Goal: Information Seeking & Learning: Learn about a topic

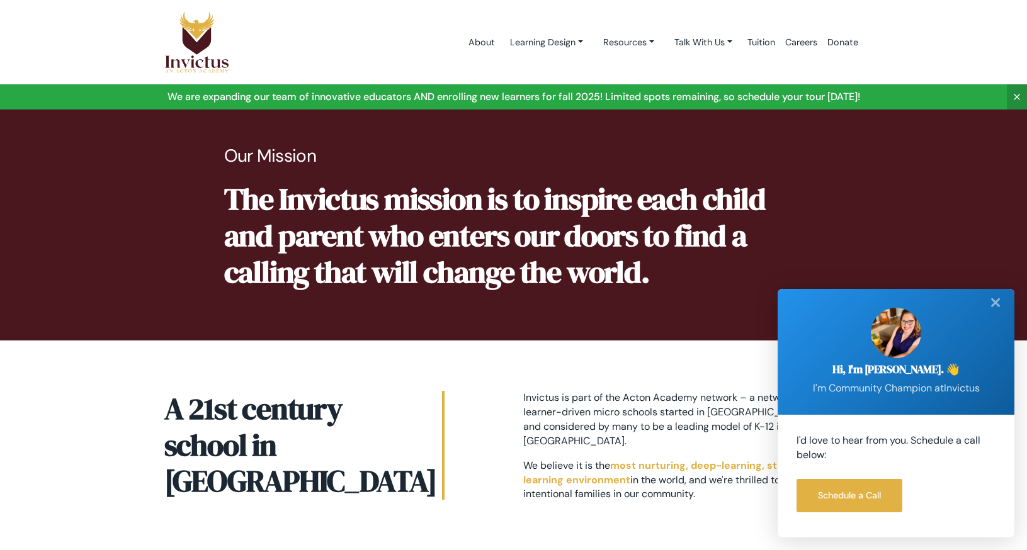
scroll to position [399, 0]
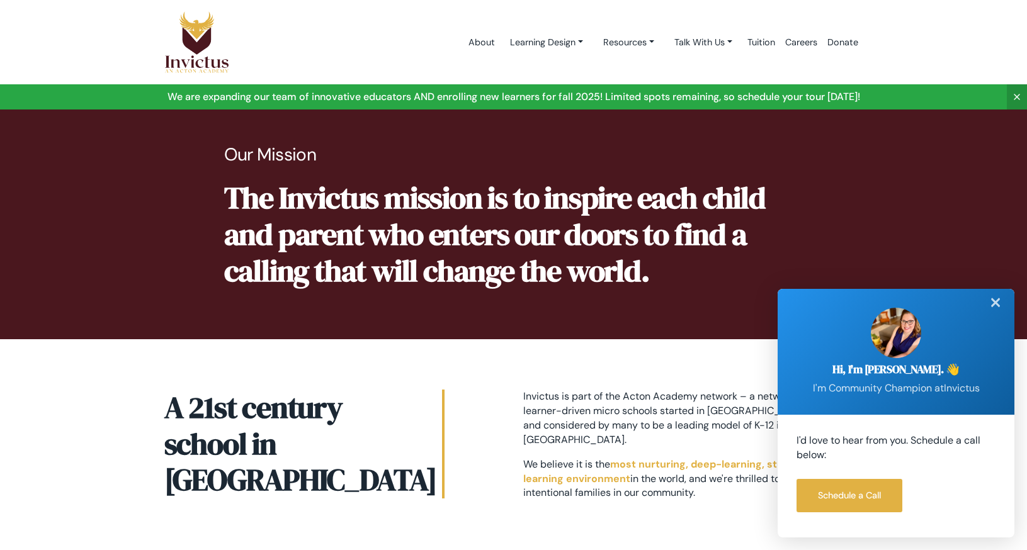
click at [990, 303] on div "✕" at bounding box center [995, 303] width 25 height 28
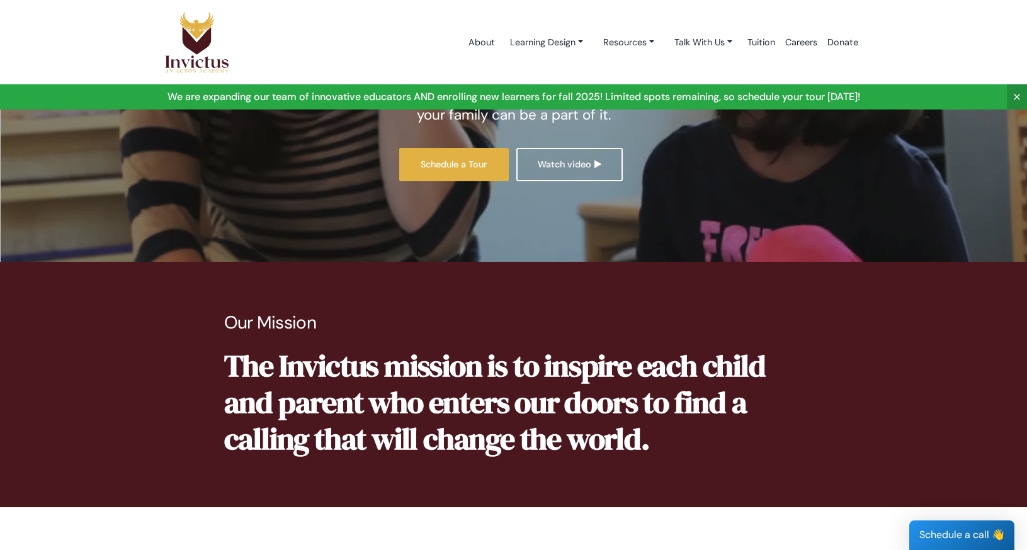
scroll to position [0, 0]
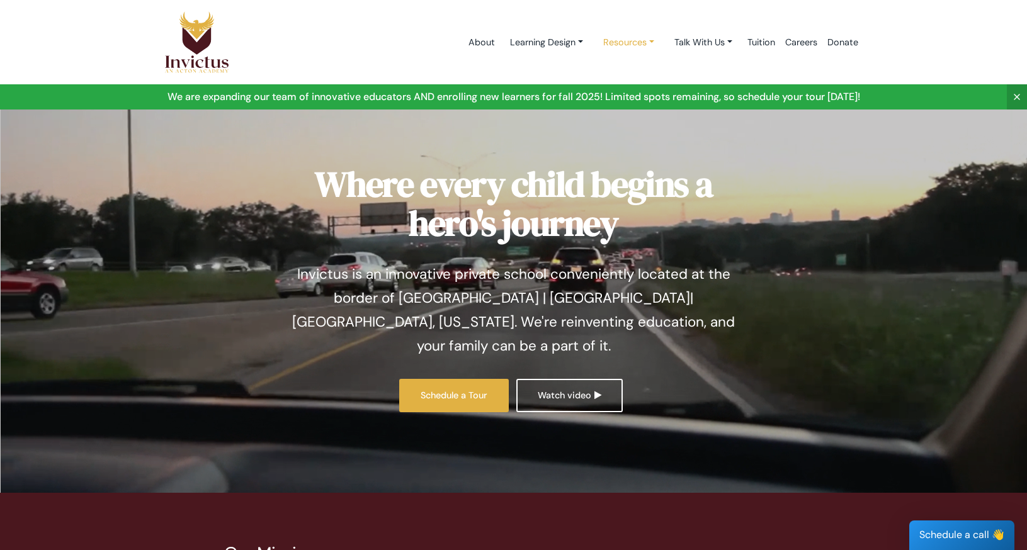
click at [635, 44] on link "Resources" at bounding box center [628, 42] width 71 height 23
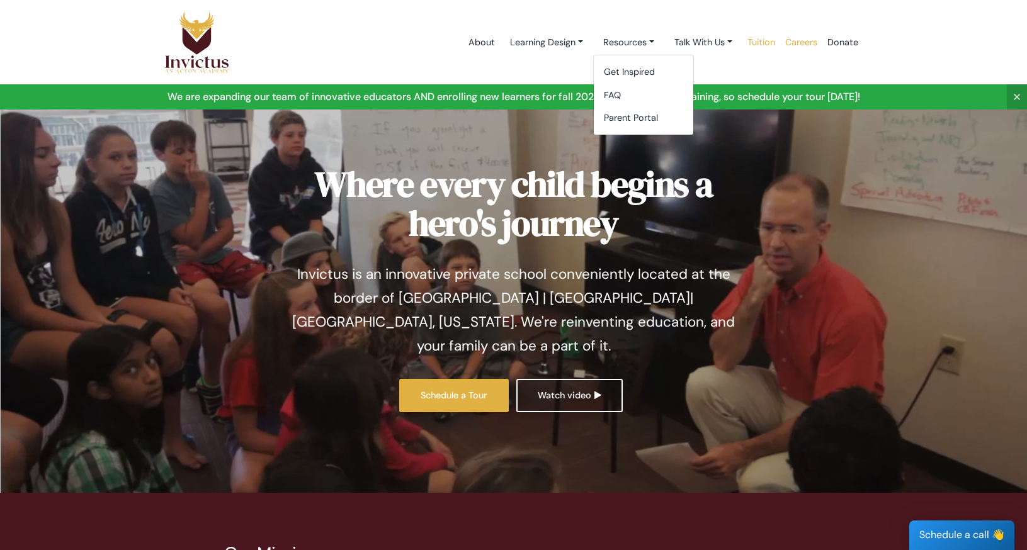
click at [780, 42] on link "Careers" at bounding box center [801, 43] width 42 height 54
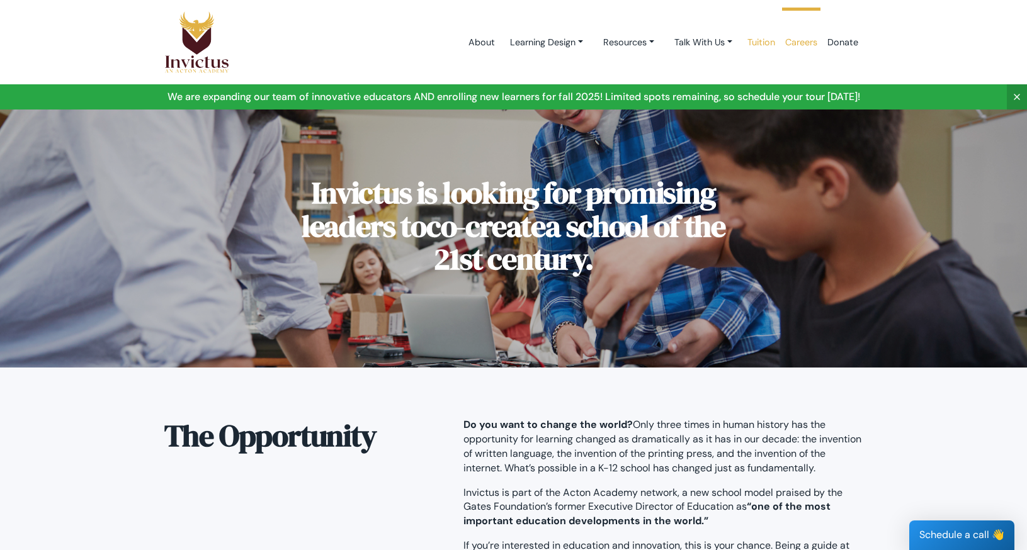
click at [761, 48] on link "Tuition" at bounding box center [761, 43] width 38 height 54
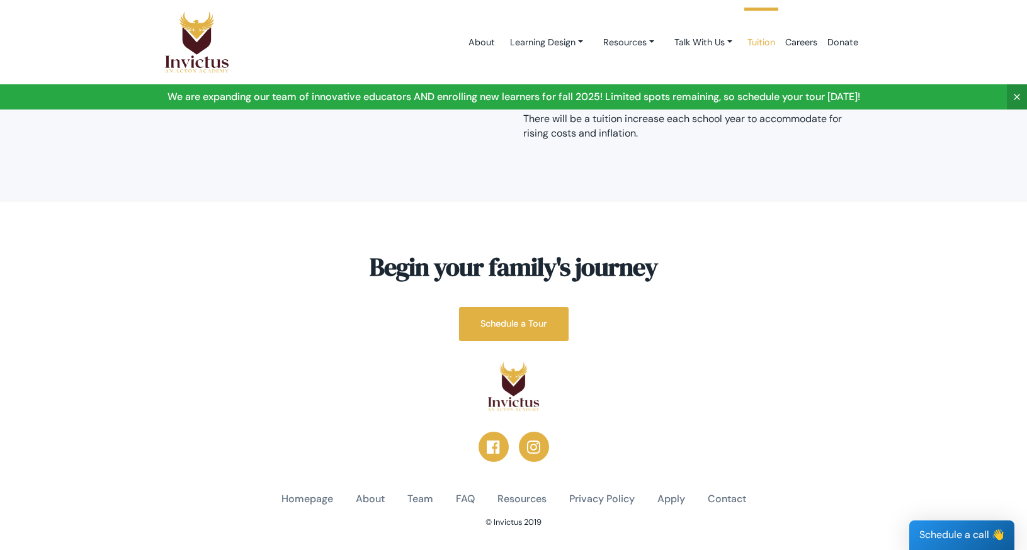
scroll to position [214, 0]
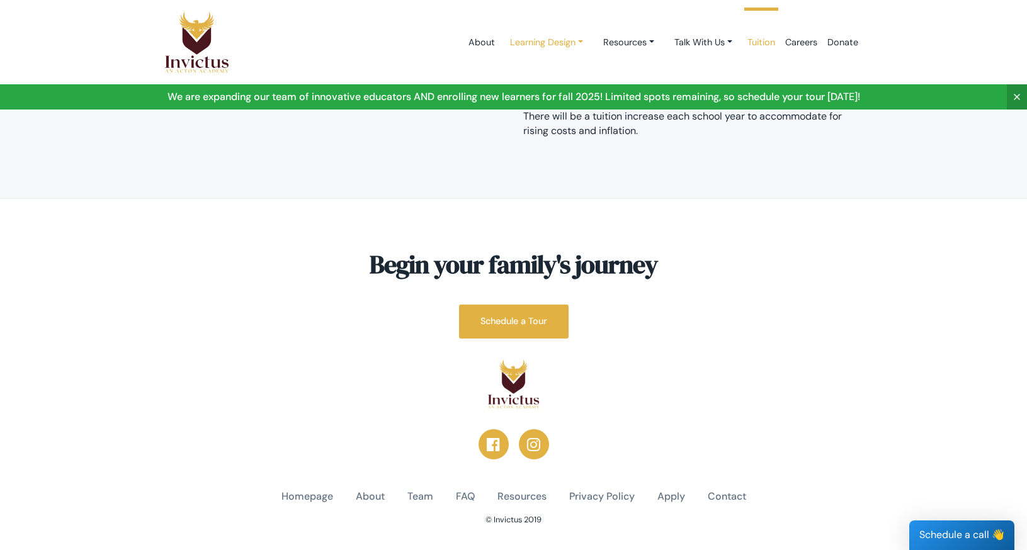
click at [544, 40] on link "Learning Design" at bounding box center [546, 42] width 93 height 23
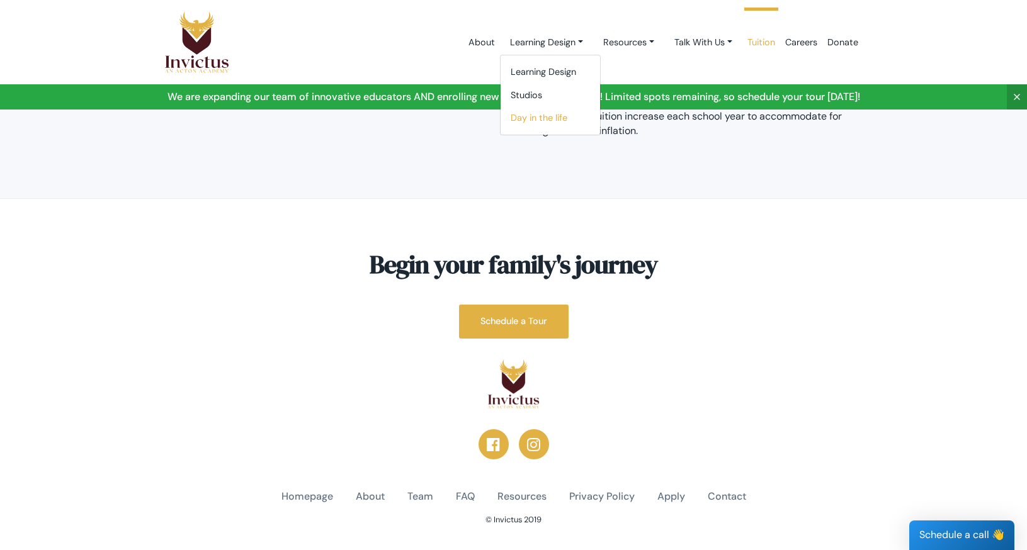
click at [550, 115] on link "Day in the life" at bounding box center [549, 117] width 99 height 23
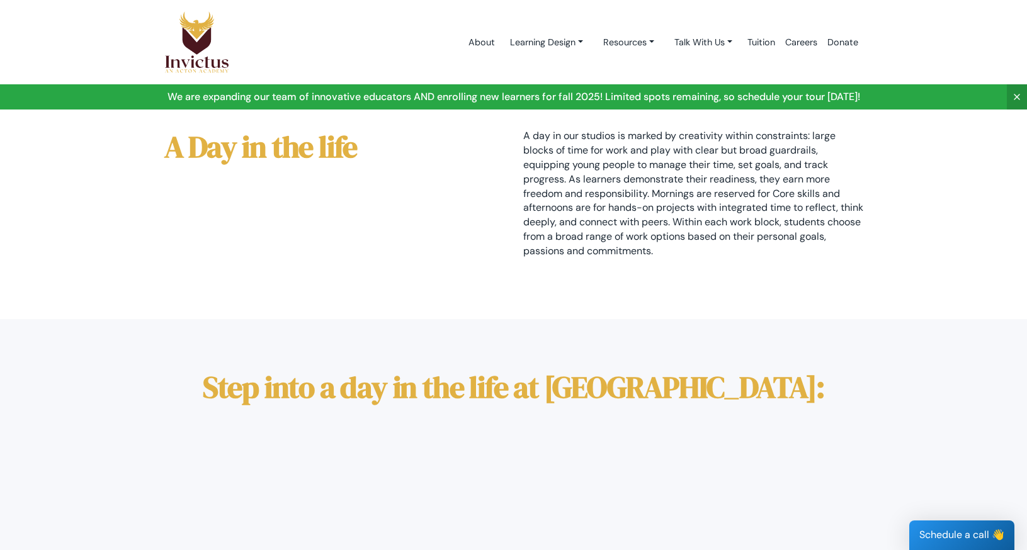
scroll to position [9, 0]
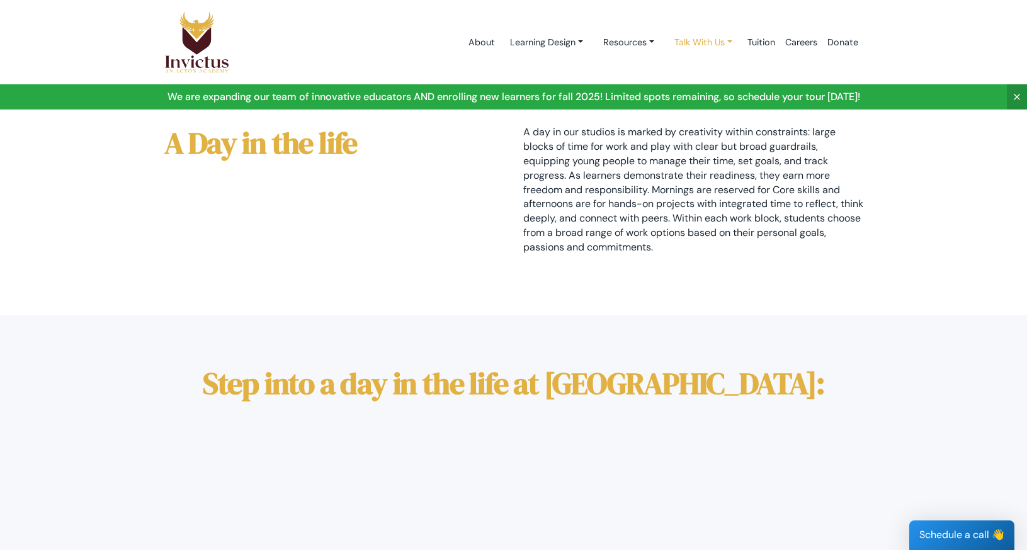
click at [709, 42] on link "Talk With Us" at bounding box center [703, 42] width 78 height 23
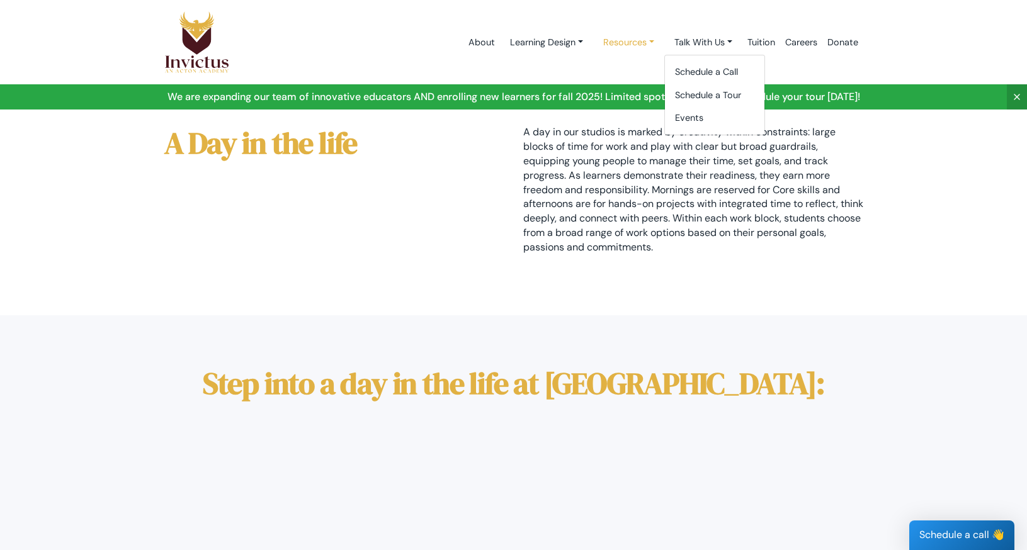
click at [628, 43] on link "Resources" at bounding box center [628, 42] width 71 height 23
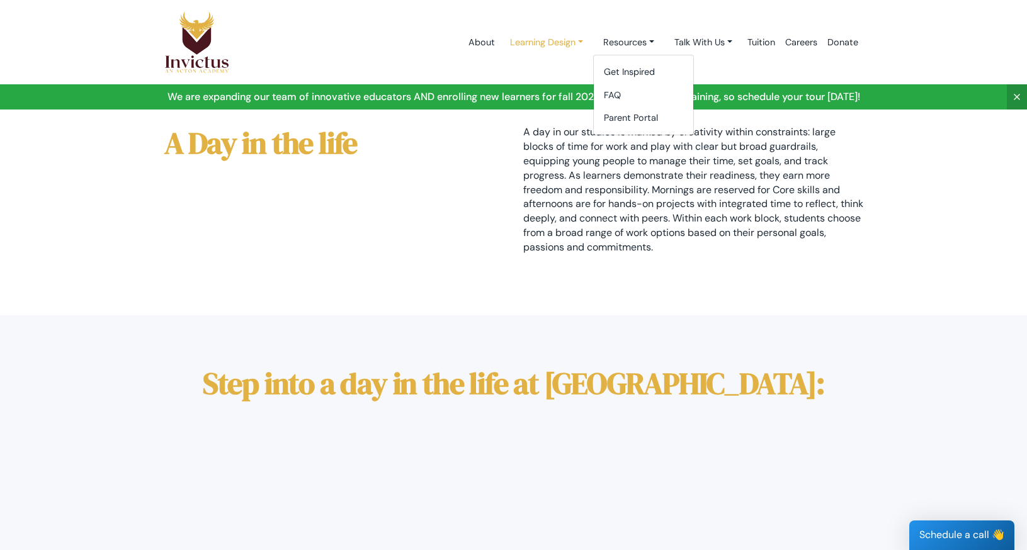
click at [551, 43] on link "Learning Design" at bounding box center [546, 42] width 93 height 23
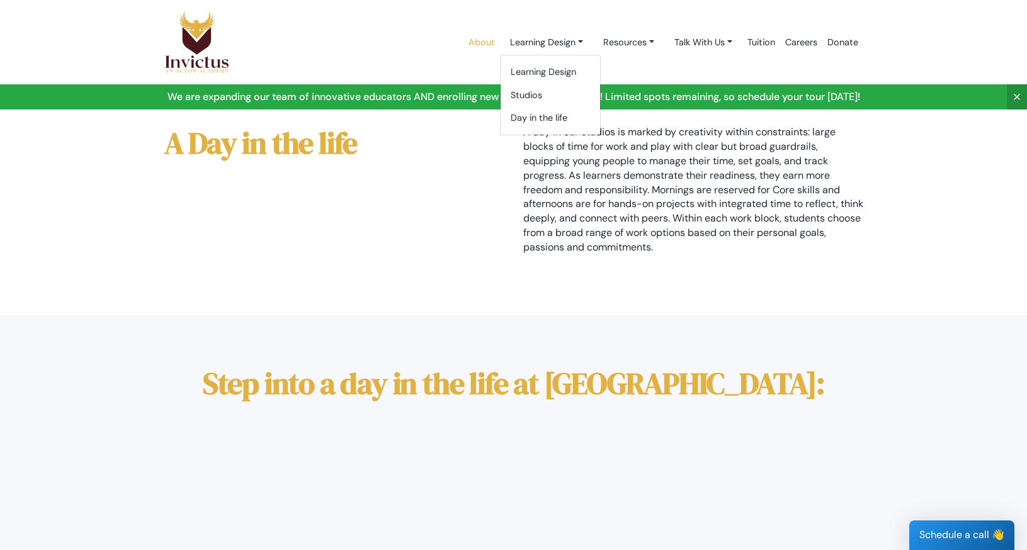
click at [468, 46] on link "About" at bounding box center [481, 43] width 37 height 54
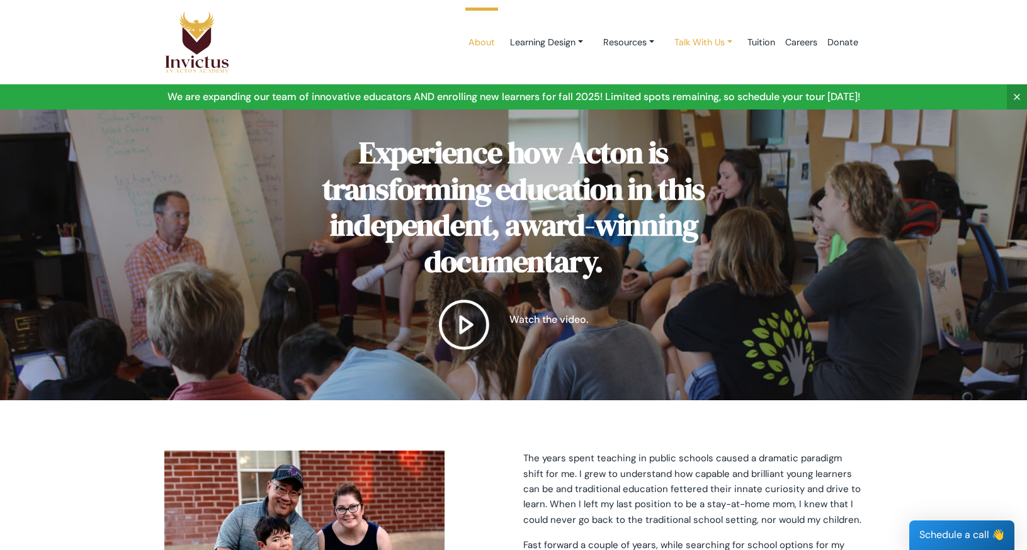
scroll to position [0, 1]
click at [618, 38] on link "Resources" at bounding box center [628, 42] width 71 height 23
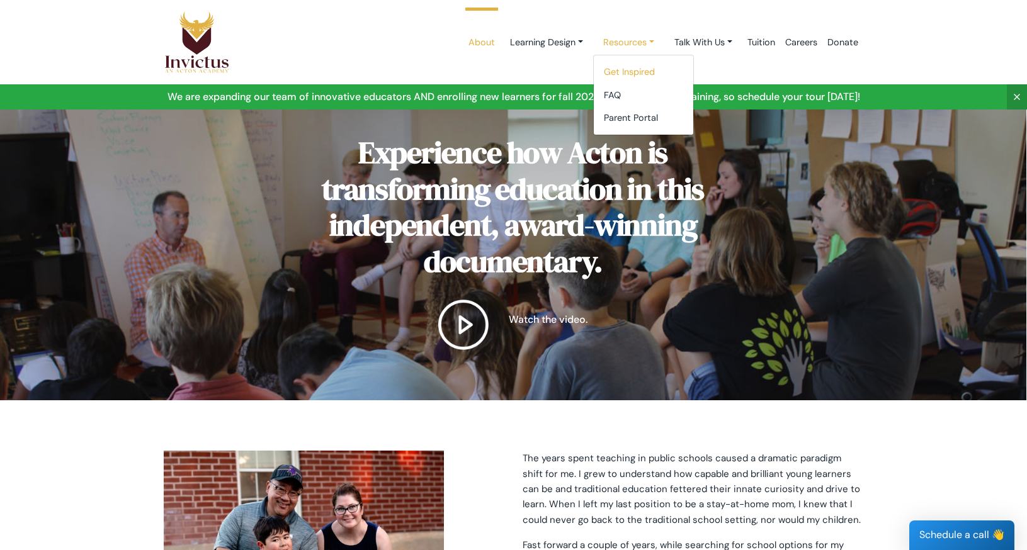
scroll to position [1, 1]
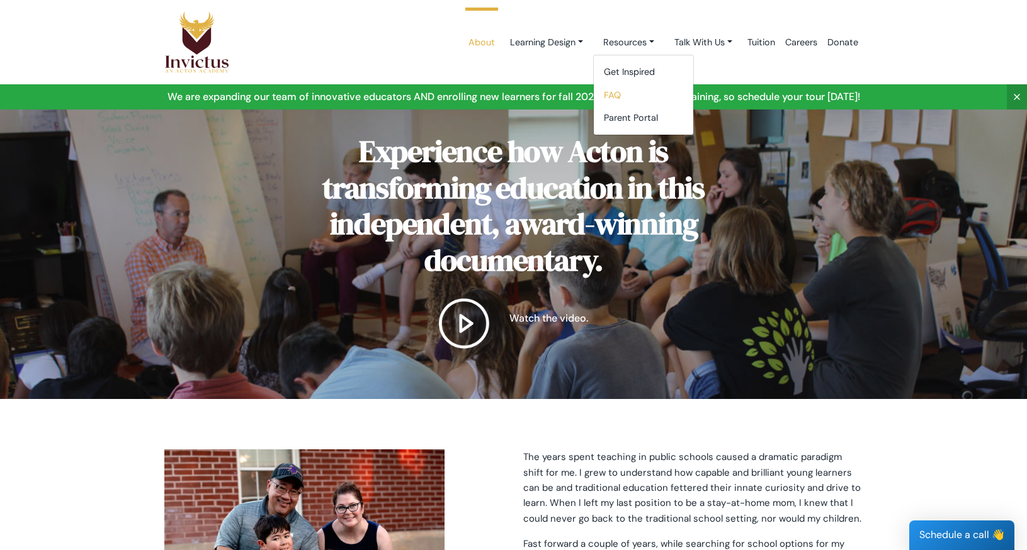
click at [607, 91] on link "FAQ" at bounding box center [643, 95] width 99 height 23
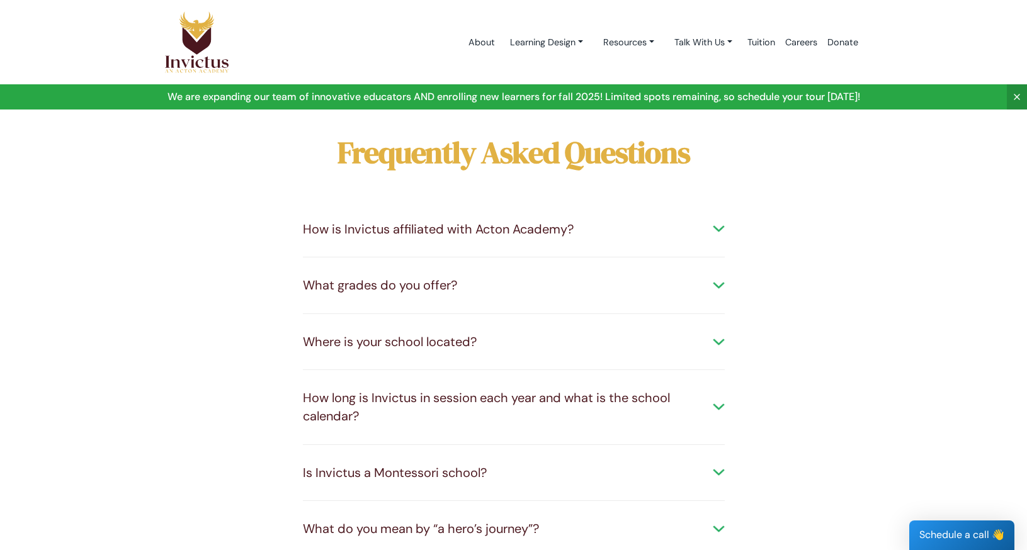
click at [576, 232] on div "How is Invictus affiliated with Acton Academy?" at bounding box center [514, 229] width 422 height 18
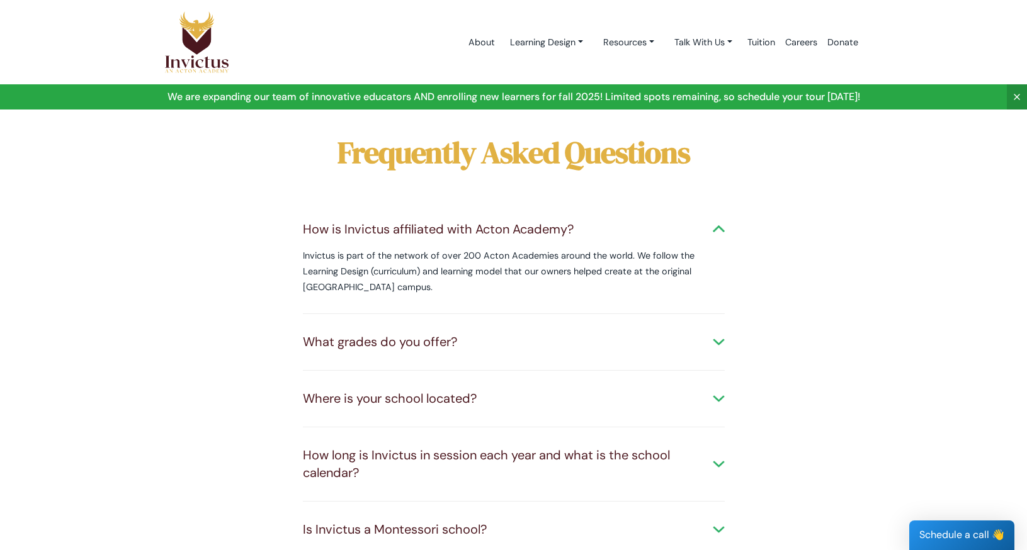
click at [564, 330] on div "What grades do you offer? Invictus currently offers two studios: Spark (ages 3.…" at bounding box center [514, 342] width 422 height 57
click at [561, 334] on div "What grades do you offer?" at bounding box center [514, 342] width 422 height 18
